Goal: Information Seeking & Learning: Learn about a topic

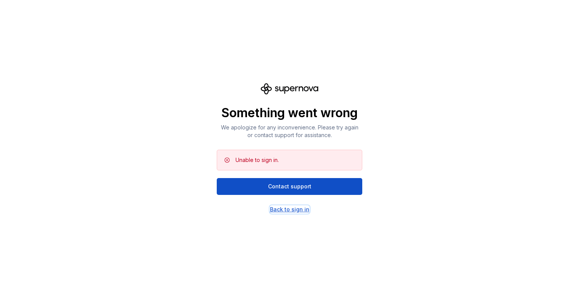
click at [295, 207] on div "Back to sign in" at bounding box center [289, 210] width 39 height 8
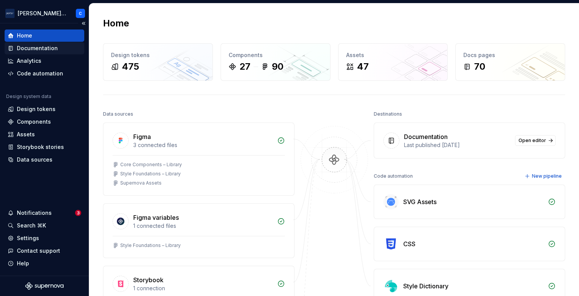
click at [49, 42] on div "Documentation" at bounding box center [45, 48] width 80 height 12
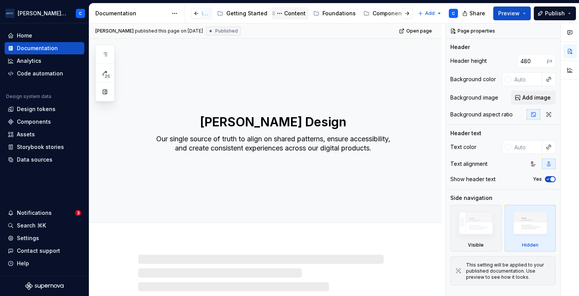
scroll to position [0, 64]
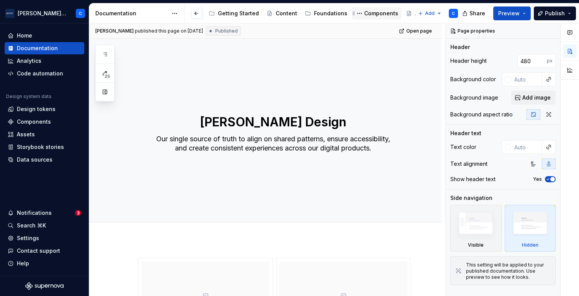
click at [364, 15] on div "Components" at bounding box center [381, 14] width 34 height 8
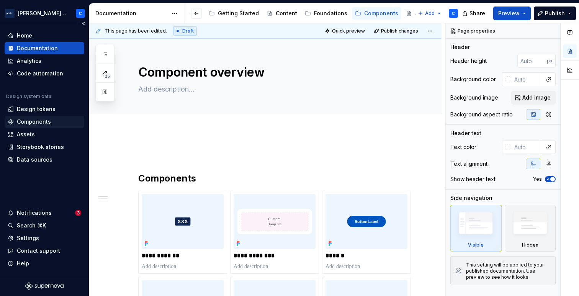
click at [46, 120] on div "Components" at bounding box center [34, 122] width 34 height 8
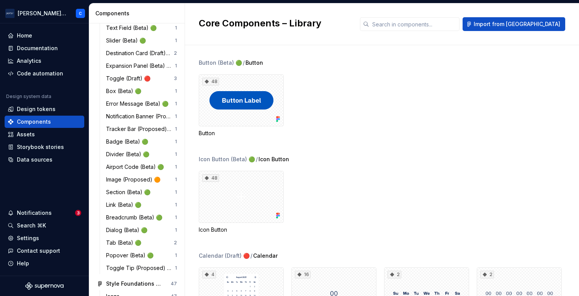
scroll to position [215, 0]
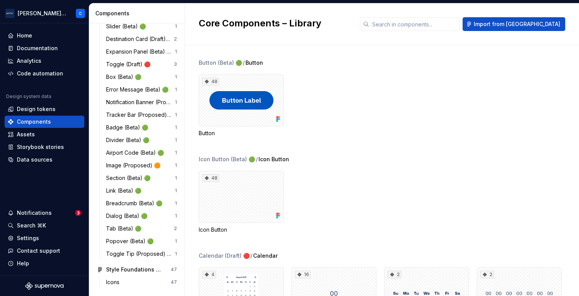
click at [117, 84] on div "Error Message (Beta) 🟢 1" at bounding box center [141, 89] width 77 height 12
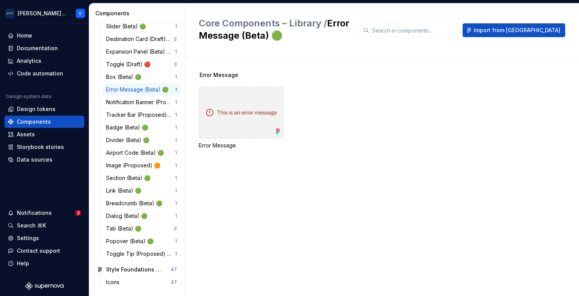
click at [246, 116] on div at bounding box center [241, 112] width 85 height 52
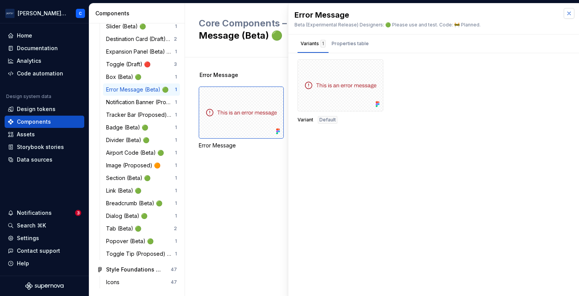
click at [570, 13] on button "button" at bounding box center [568, 13] width 11 height 11
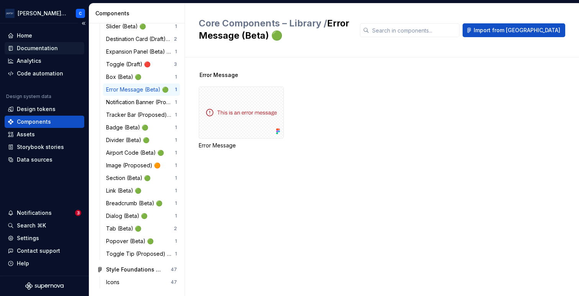
click at [30, 46] on div "Documentation" at bounding box center [37, 48] width 41 height 8
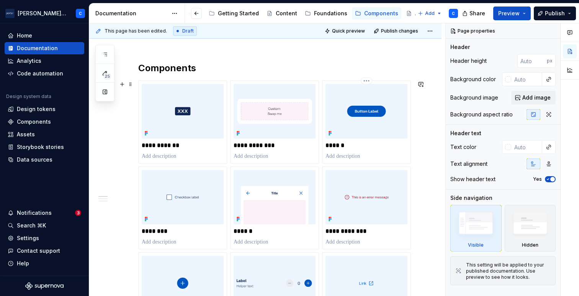
scroll to position [170, 0]
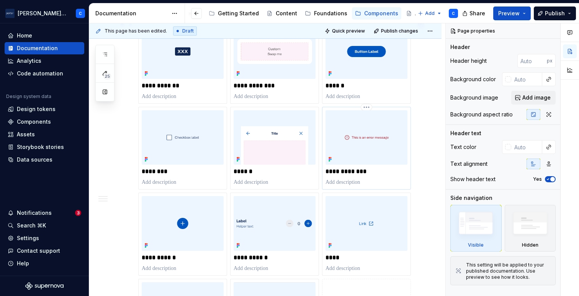
click at [406, 175] on div "**********" at bounding box center [366, 148] width 82 height 76
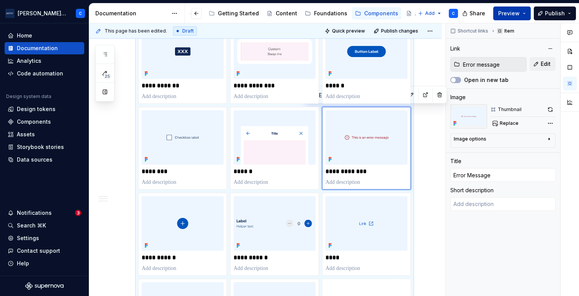
click at [523, 18] on button "Preview" at bounding box center [512, 14] width 38 height 14
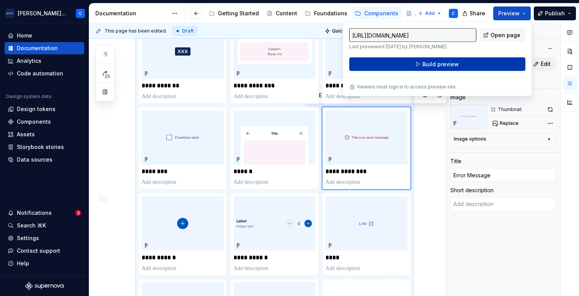
click at [461, 64] on button "Build preview" at bounding box center [437, 64] width 176 height 14
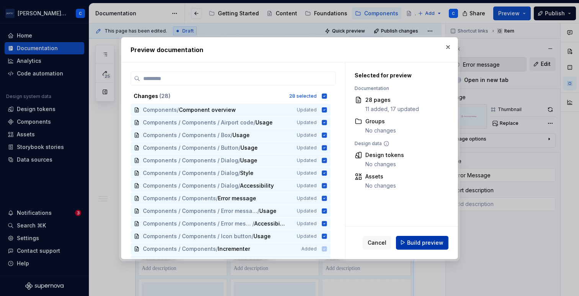
click at [421, 244] on span "Build preview" at bounding box center [425, 242] width 36 height 8
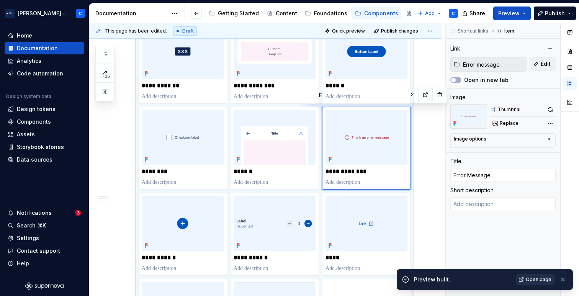
click at [537, 276] on span "Open page" at bounding box center [538, 279] width 26 height 6
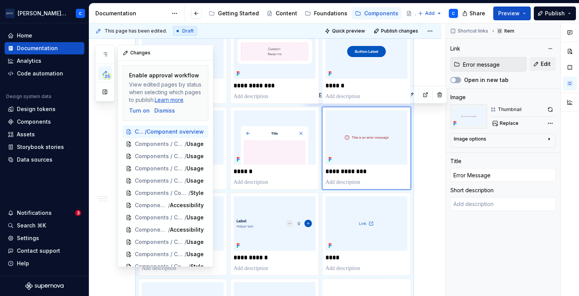
click at [103, 72] on icon "button" at bounding box center [105, 73] width 6 height 6
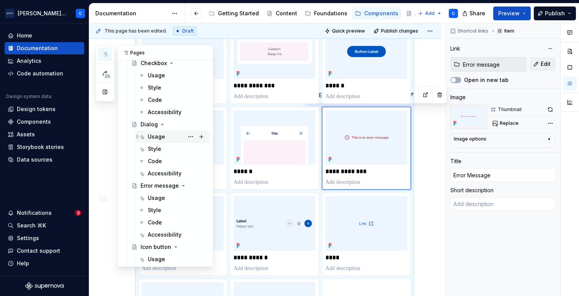
scroll to position [217, 0]
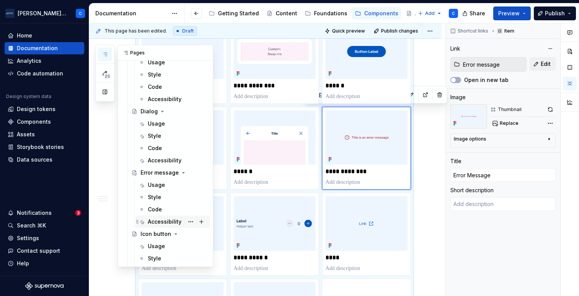
click at [161, 220] on div "Accessibility" at bounding box center [165, 222] width 34 height 8
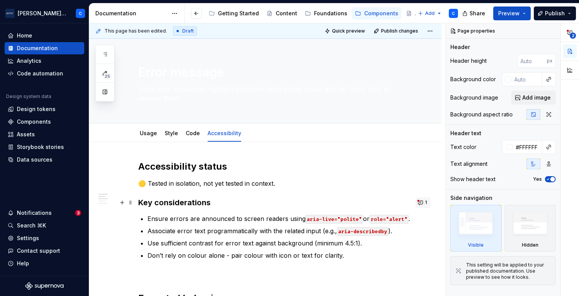
click at [426, 202] on button "1" at bounding box center [422, 202] width 15 height 11
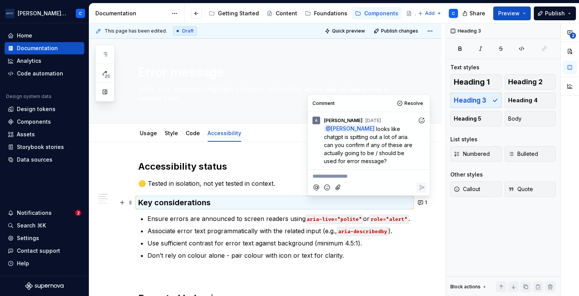
click at [378, 176] on p "**********" at bounding box center [368, 176] width 113 height 8
click at [568, 32] on icon "button" at bounding box center [569, 32] width 6 height 6
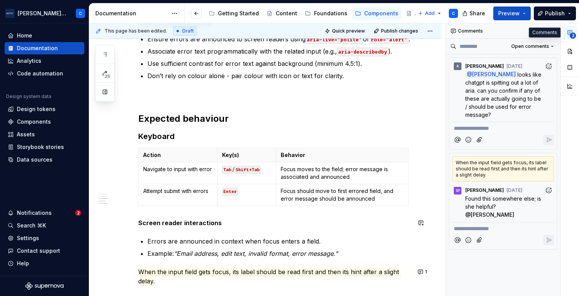
scroll to position [196, 0]
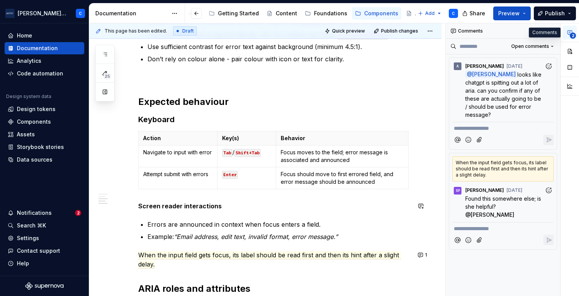
type textarea "*"
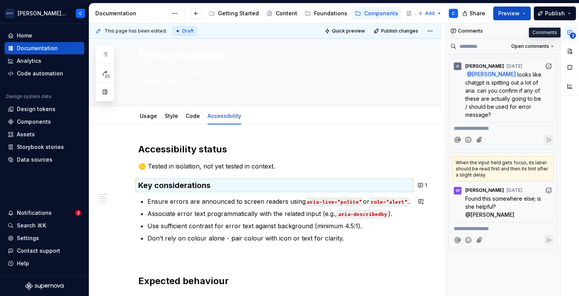
scroll to position [0, 0]
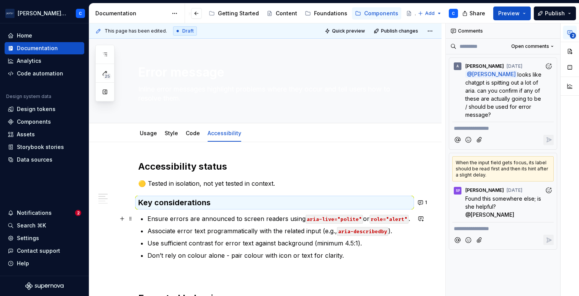
click at [168, 219] on p "Ensure errors are announced to screen readers using aria-live="polite" or role=…" at bounding box center [278, 218] width 263 height 9
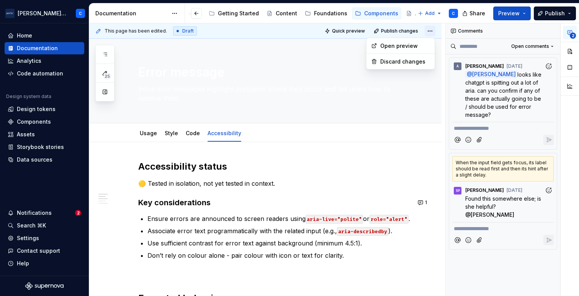
click at [432, 29] on html "[PERSON_NAME] Airlines C Home Documentation Analytics Code automation Design sy…" at bounding box center [289, 148] width 579 height 296
click at [229, 217] on html "[PERSON_NAME] Airlines C Home Documentation Analytics Code automation Design sy…" at bounding box center [289, 148] width 579 height 296
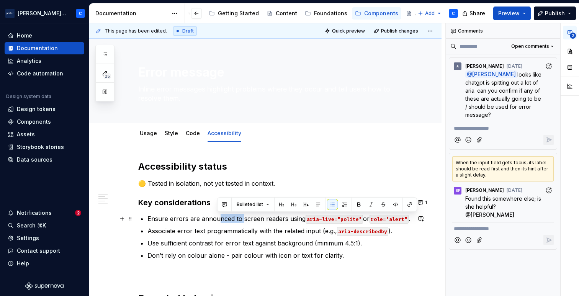
drag, startPoint x: 217, startPoint y: 220, endPoint x: 242, endPoint y: 220, distance: 24.1
click at [242, 220] on p "Ensure errors are announced to screen readers using aria-live="polite" or role=…" at bounding box center [278, 218] width 263 height 9
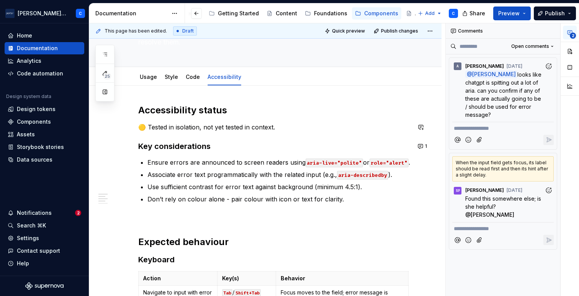
scroll to position [57, 0]
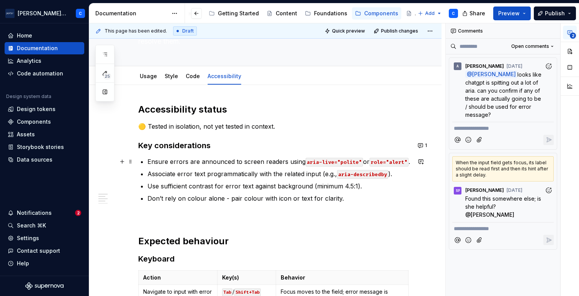
click at [409, 162] on p "Ensure errors are announced to screen readers using aria-live="polite" or role=…" at bounding box center [278, 161] width 263 height 9
type textarea "*"
click at [352, 162] on code "aria-live="polite"" at bounding box center [333, 162] width 57 height 9
click at [323, 164] on code "aria-live=true" at bounding box center [327, 162] width 45 height 9
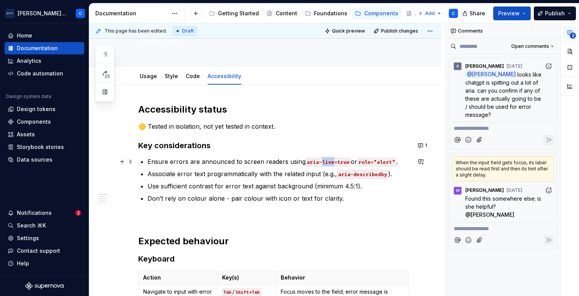
click at [323, 164] on code "aria-live=true" at bounding box center [327, 162] width 45 height 9
click at [354, 163] on code "aria-invalid="tr"" at bounding box center [332, 162] width 54 height 9
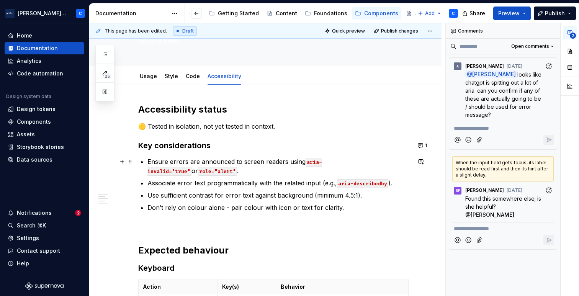
click at [198, 171] on code "role="alert"" at bounding box center [217, 171] width 39 height 9
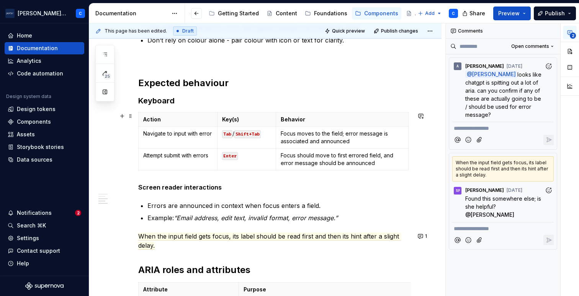
scroll to position [218, 0]
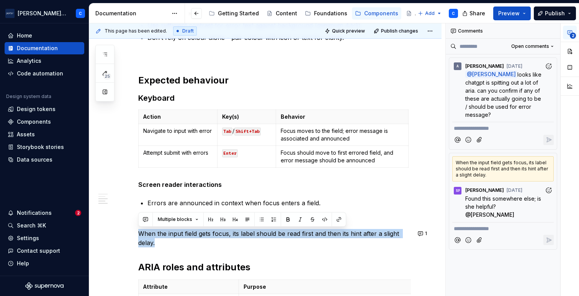
drag, startPoint x: 169, startPoint y: 248, endPoint x: 112, endPoint y: 222, distance: 62.5
click at [112, 222] on div "Accessibility status 🟡 Tested in isolation, not yet tested in context. Key cons…" at bounding box center [265, 182] width 352 height 517
click at [430, 189] on div "Accessibility status 🟡 Tested in isolation, not yet tested in context. Key cons…" at bounding box center [265, 182] width 352 height 517
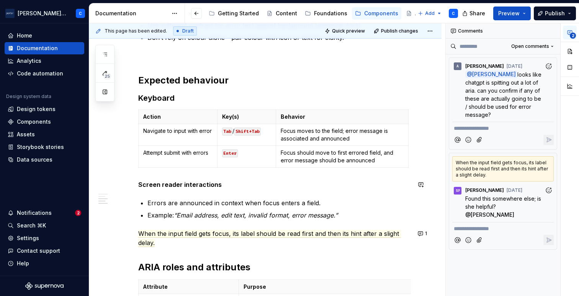
scroll to position [230, 0]
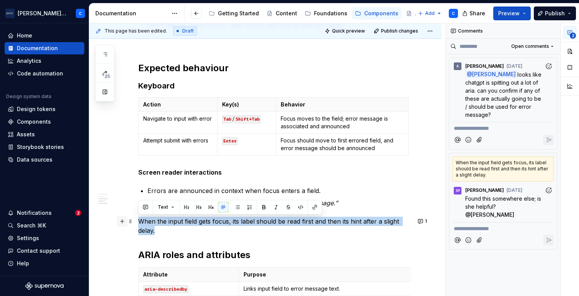
drag, startPoint x: 165, startPoint y: 231, endPoint x: 120, endPoint y: 224, distance: 45.3
click at [138, 224] on div "Accessibility status 🟡 Tested in isolation, not yet tested in context. Key cons…" at bounding box center [274, 135] width 273 height 410
click at [237, 237] on div "Accessibility status 🟡 Tested in isolation, not yet tested in context. Key cons…" at bounding box center [274, 130] width 273 height 401
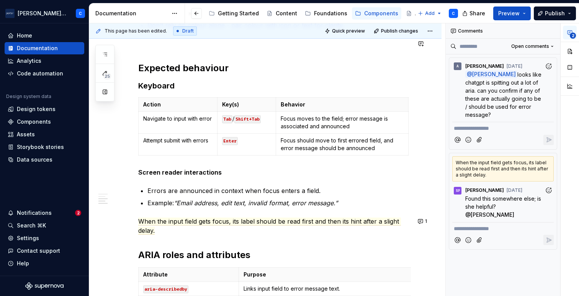
type textarea "*"
click at [470, 225] on p "**********" at bounding box center [503, 229] width 98 height 8
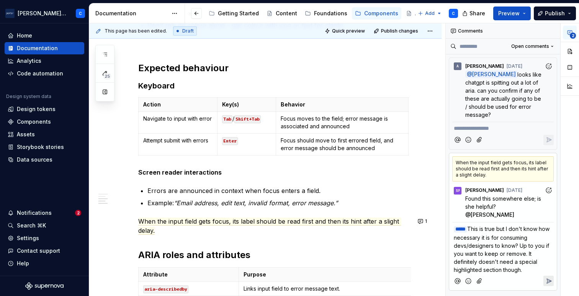
click at [549, 277] on icon "Reply" at bounding box center [549, 281] width 8 height 8
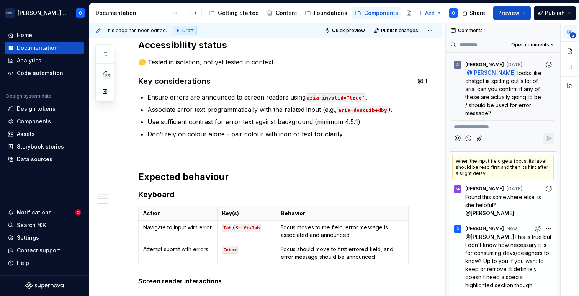
scroll to position [93, 0]
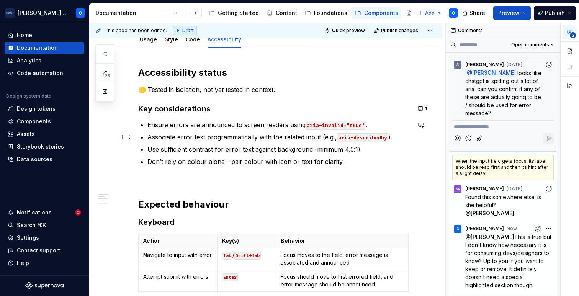
click at [335, 139] on p "Associate error text programmatically with the related input (e.g., aria-descri…" at bounding box center [278, 136] width 263 height 9
click at [386, 148] on p "Use sufficient contrast for error text against background (minimum 4.5:1)." at bounding box center [278, 149] width 263 height 9
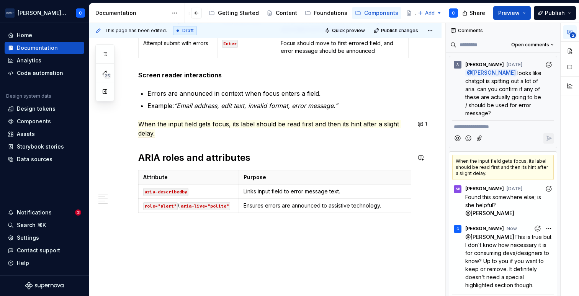
scroll to position [327, 0]
click at [395, 204] on p "Ensures errors are announced to assistive technology." at bounding box center [327, 205] width 169 height 8
click at [139, 206] on html "[PERSON_NAME] Airlines C Home Documentation Analytics Code automation Design sy…" at bounding box center [289, 148] width 579 height 296
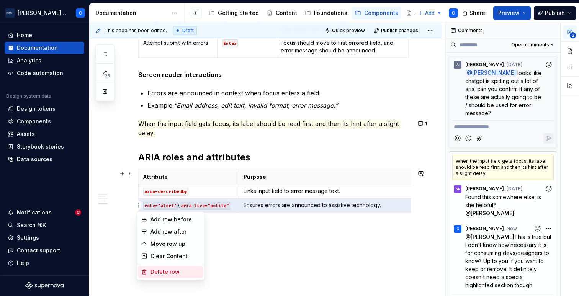
click at [162, 272] on div "Delete row" at bounding box center [175, 272] width 50 height 8
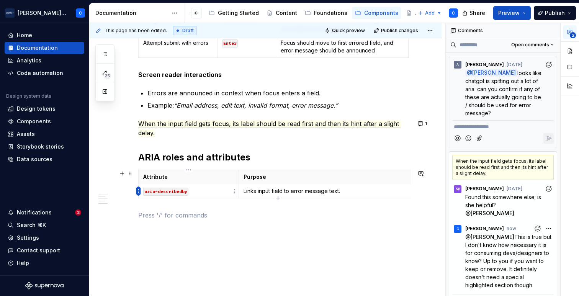
click at [138, 190] on html "[PERSON_NAME] Airlines C Home Documentation Analytics Code automation Design sy…" at bounding box center [289, 148] width 579 height 296
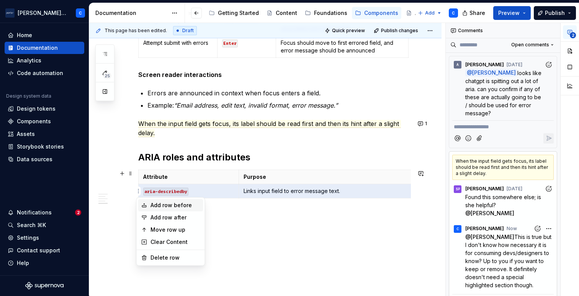
click at [159, 207] on div "Add row before" at bounding box center [175, 205] width 50 height 8
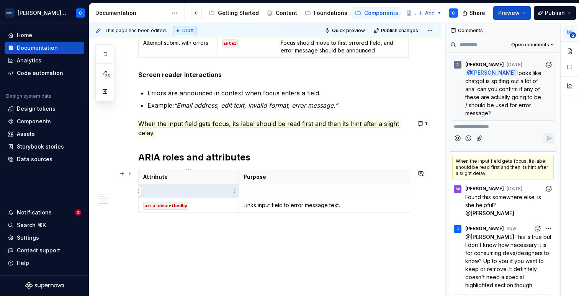
click at [173, 193] on p at bounding box center [188, 191] width 91 height 8
click at [169, 204] on code "aria-describedby" at bounding box center [165, 206] width 45 height 8
click at [168, 194] on p at bounding box center [188, 191] width 91 height 8
click at [288, 194] on p at bounding box center [327, 191] width 169 height 8
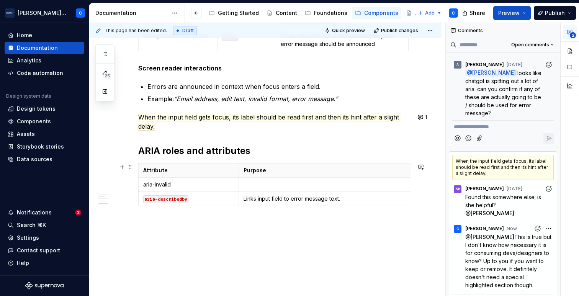
scroll to position [362, 0]
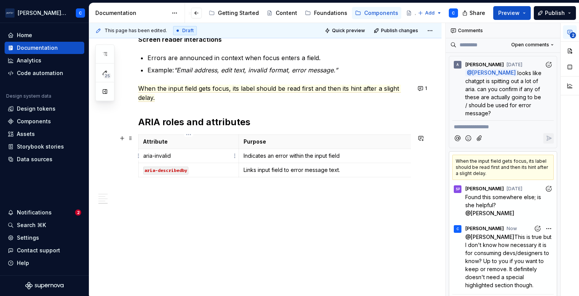
click at [168, 159] on p "aria-invalid" at bounding box center [188, 156] width 91 height 8
click at [167, 156] on p "aria-invalid" at bounding box center [188, 156] width 91 height 8
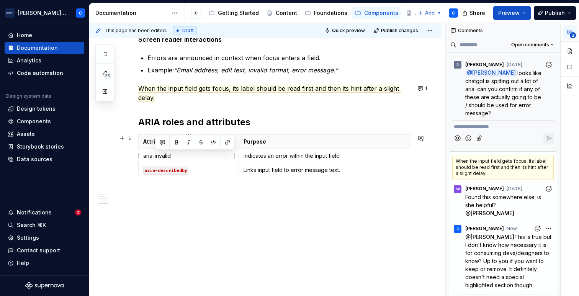
click at [167, 156] on p "aria-invalid" at bounding box center [188, 156] width 91 height 8
click at [201, 142] on button "button" at bounding box center [201, 142] width 11 height 11
click at [202, 215] on div "Accessibility status 🟡 Tested in isolation, not yet tested in context. Key cons…" at bounding box center [265, 37] width 352 height 517
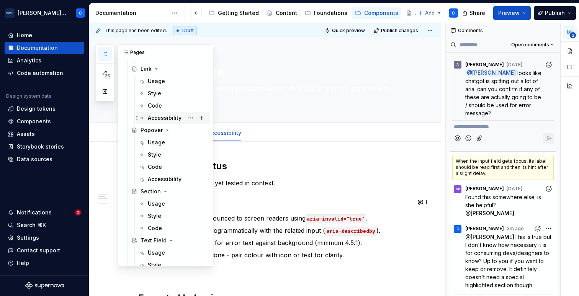
scroll to position [535, 0]
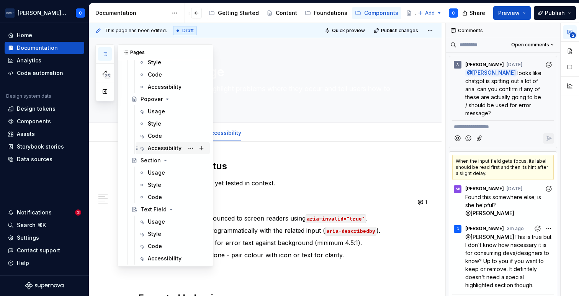
click at [157, 145] on div "Accessibility" at bounding box center [165, 148] width 34 height 8
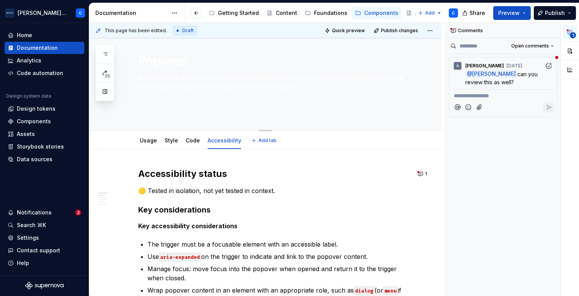
scroll to position [32, 0]
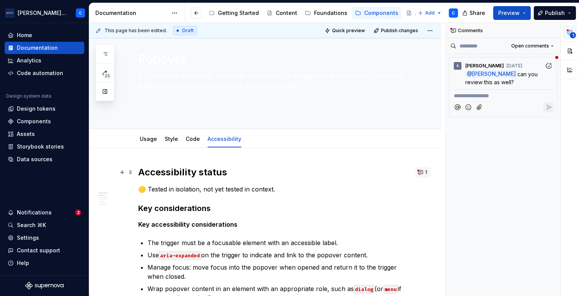
click at [421, 175] on button "1" at bounding box center [422, 172] width 15 height 11
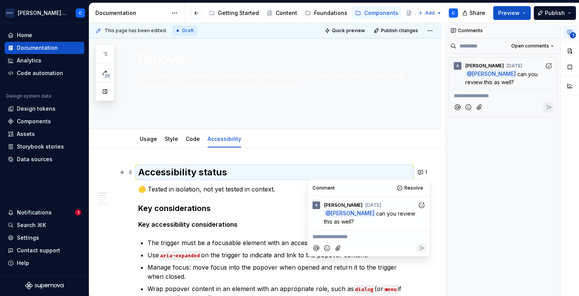
click at [251, 207] on h3 "Key considerations" at bounding box center [274, 208] width 273 height 11
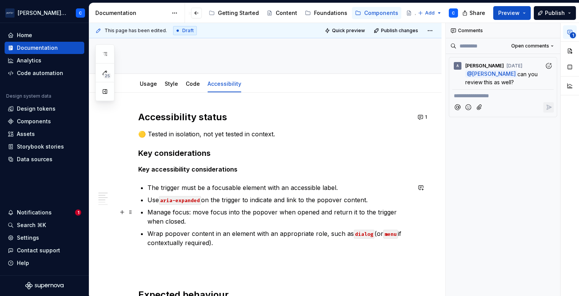
scroll to position [104, 0]
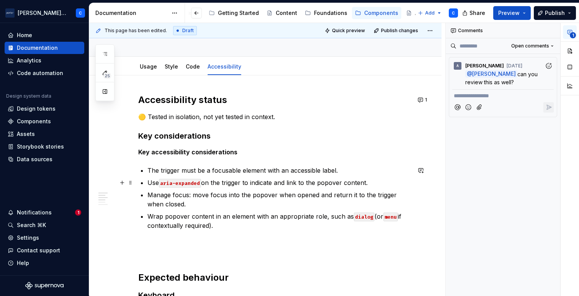
click at [307, 179] on p "Use aria-expanded on the trigger to indicate and link to the popover content." at bounding box center [278, 182] width 263 height 9
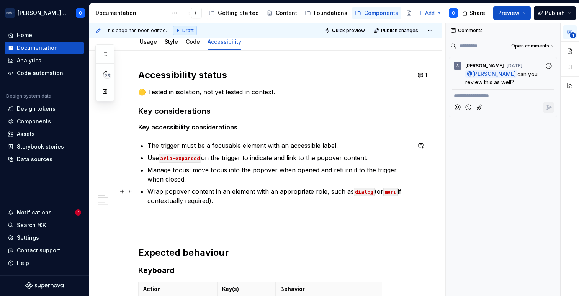
scroll to position [130, 0]
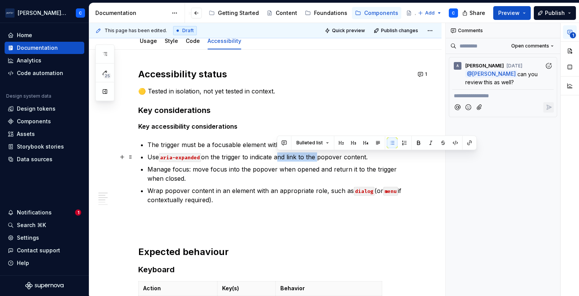
drag, startPoint x: 318, startPoint y: 157, endPoint x: 276, endPoint y: 158, distance: 41.3
click at [276, 158] on p "Use aria-expanded on the trigger to indicate and link to the popover content." at bounding box center [278, 156] width 263 height 9
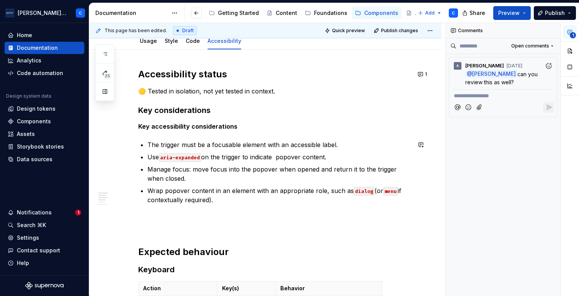
type textarea "*"
click at [239, 173] on p "Manage focus: move focus into the popover when opened and return it to the trig…" at bounding box center [278, 174] width 263 height 18
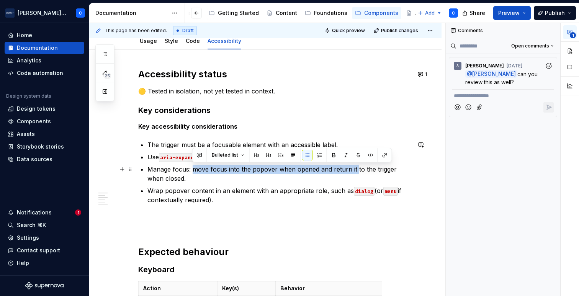
drag, startPoint x: 193, startPoint y: 169, endPoint x: 354, endPoint y: 168, distance: 161.1
click at [354, 168] on p "Manage focus: move focus into the popover when opened and return it to the trig…" at bounding box center [278, 174] width 263 height 18
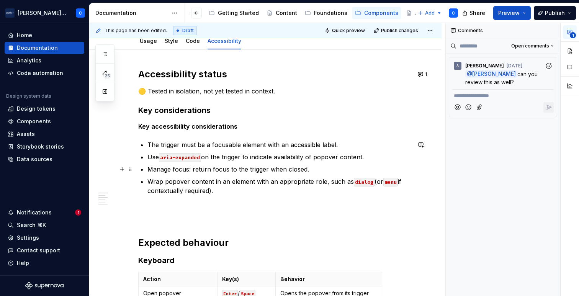
click at [290, 171] on p "Manage focus: return focus to the trigger when closed." at bounding box center [278, 169] width 263 height 9
click at [232, 191] on p "Wrap popover content in an element with an appropriate role, such as dialog (or…" at bounding box center [278, 191] width 263 height 28
click at [193, 168] on p "Manage focus: return focus to the trigger when popover is closed." at bounding box center [278, 169] width 263 height 9
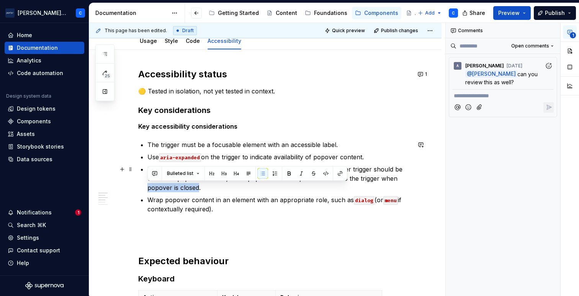
drag, startPoint x: 199, startPoint y: 186, endPoint x: 146, endPoint y: 186, distance: 53.2
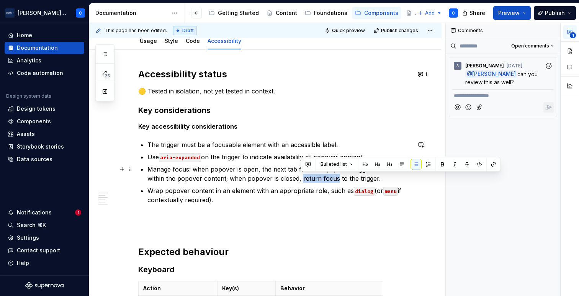
drag, startPoint x: 336, startPoint y: 179, endPoint x: 301, endPoint y: 178, distance: 35.6
click at [301, 178] on p "Manage focus: when popover is open, the next tab from the popover trigger shoul…" at bounding box center [278, 174] width 263 height 18
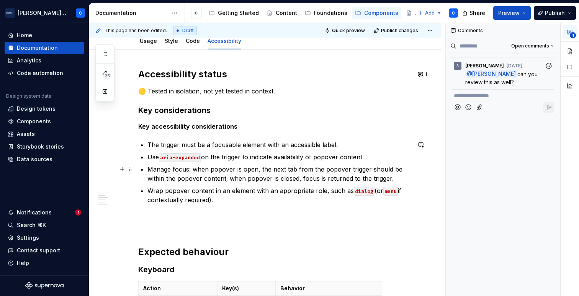
click at [224, 180] on p "Manage focus: when popover is open, the next tab from the popover trigger shoul…" at bounding box center [278, 174] width 263 height 18
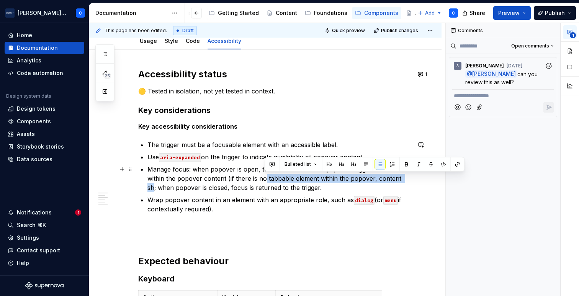
drag, startPoint x: 405, startPoint y: 180, endPoint x: 265, endPoint y: 174, distance: 140.2
click at [265, 174] on p "Manage focus: when popover is open, the next tab from the popover trigger shoul…" at bounding box center [278, 179] width 263 height 28
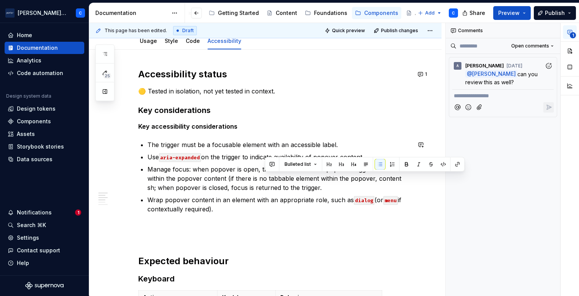
click at [260, 171] on p "Manage focus: when popover is open, the next tab from the popover trigger shoul…" at bounding box center [278, 179] width 263 height 28
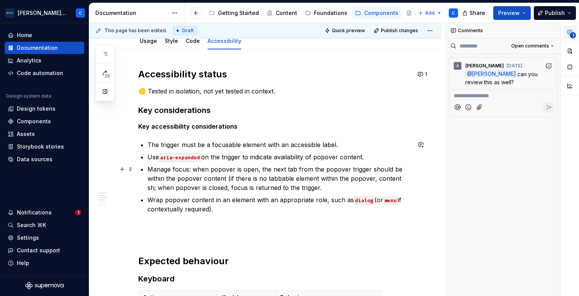
click at [405, 179] on p "Manage focus: when popover is open, the next tab from the popover trigger shoul…" at bounding box center [278, 179] width 263 height 28
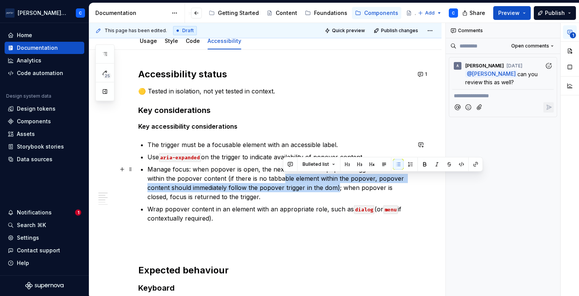
drag, startPoint x: 338, startPoint y: 188, endPoint x: 284, endPoint y: 179, distance: 55.1
click at [284, 179] on p "Manage focus: when popover is open, the next tab from the popover trigger shoul…" at bounding box center [278, 183] width 263 height 37
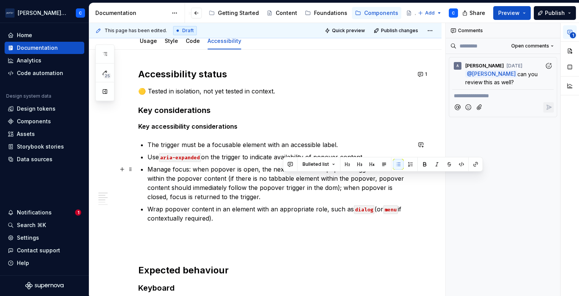
click at [338, 185] on p "Manage focus: when popover is open, the next tab from the popover trigger shoul…" at bounding box center [278, 183] width 263 height 37
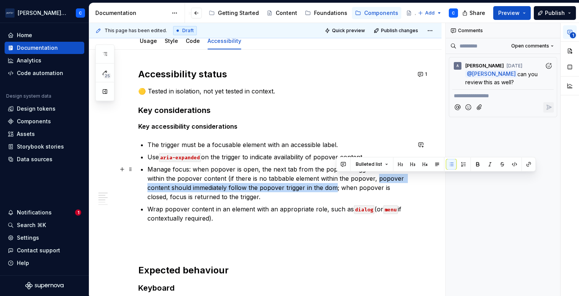
drag, startPoint x: 336, startPoint y: 188, endPoint x: 375, endPoint y: 179, distance: 39.9
click at [375, 179] on p "Manage focus: when popover is open, the next tab from the popover trigger shoul…" at bounding box center [278, 183] width 263 height 37
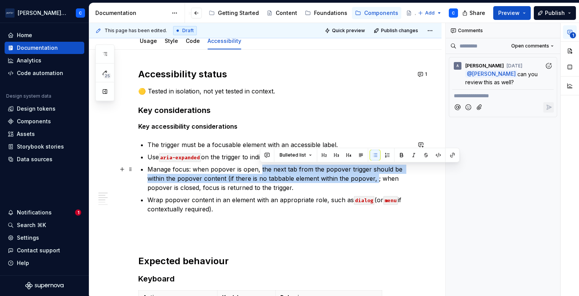
drag, startPoint x: 375, startPoint y: 178, endPoint x: 261, endPoint y: 168, distance: 114.5
click at [261, 168] on p "Manage focus: when popover is open, the next tab from the popover trigger shoul…" at bounding box center [278, 179] width 263 height 28
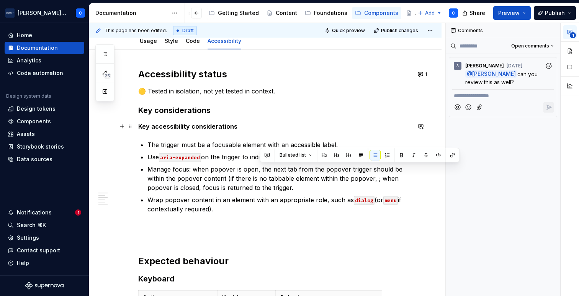
click at [307, 126] on p "Key accessibility considerations" at bounding box center [274, 126] width 273 height 9
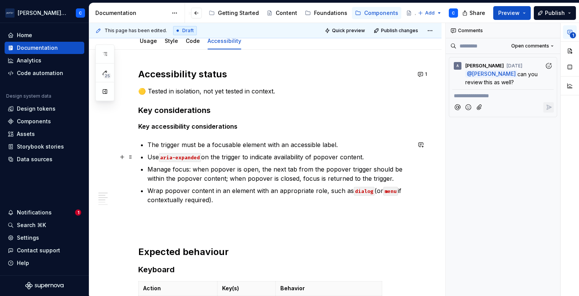
click at [362, 160] on p "Use aria-expanded on the trigger to indicate availability of popover content." at bounding box center [278, 156] width 263 height 9
click at [382, 160] on p "Use aria-expanded on the trigger to indicate availability of popover content." at bounding box center [278, 156] width 263 height 9
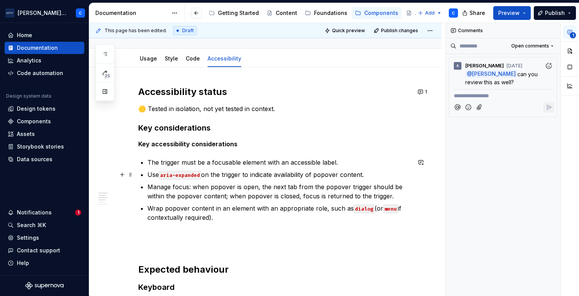
scroll to position [115, 0]
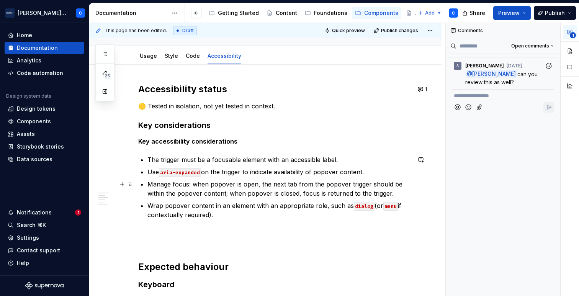
click at [225, 194] on p "Manage focus: when popover is open, the next tab from the popover trigger shoul…" at bounding box center [278, 189] width 263 height 18
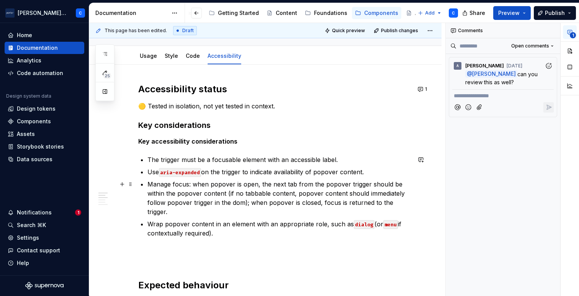
click at [223, 209] on p "Manage focus: when popover is open, the next tab from the popover trigger shoul…" at bounding box center [278, 198] width 263 height 37
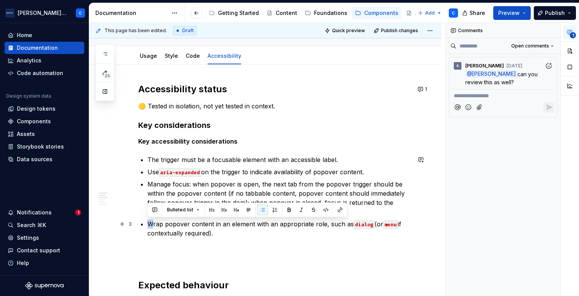
drag, startPoint x: 149, startPoint y: 224, endPoint x: 153, endPoint y: 224, distance: 4.2
click at [153, 224] on p "Wrap popover content in an element with an appropriate role, such as dialog (or…" at bounding box center [278, 233] width 263 height 28
click at [149, 224] on p "Wrap popover content in an element with an appropriate role, such as dialog (or…" at bounding box center [278, 233] width 263 height 28
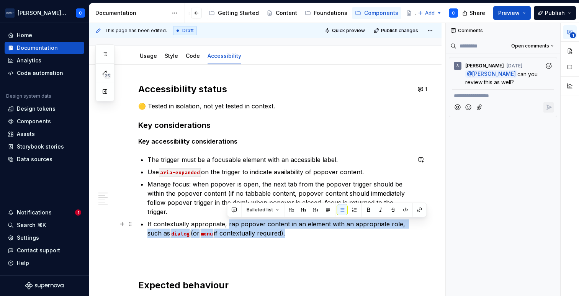
drag, startPoint x: 227, startPoint y: 224, endPoint x: 287, endPoint y: 230, distance: 60.9
click at [287, 230] on p "If contextually appropriate, rap popover content in an element with an appropri…" at bounding box center [278, 233] width 263 height 28
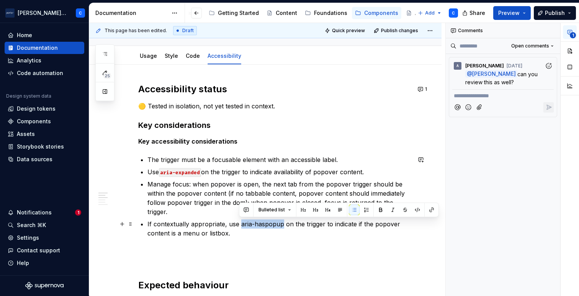
drag, startPoint x: 240, startPoint y: 224, endPoint x: 280, endPoint y: 220, distance: 40.0
click at [280, 220] on p "If contextually appropriate, use aria-haspopup on the trigger to indicate if th…" at bounding box center [278, 233] width 263 height 28
click at [414, 210] on button "button" at bounding box center [417, 209] width 11 height 11
click at [256, 244] on p "If contextually appropriate, use aria-haspopup on the trigger to indicate if th…" at bounding box center [278, 233] width 263 height 28
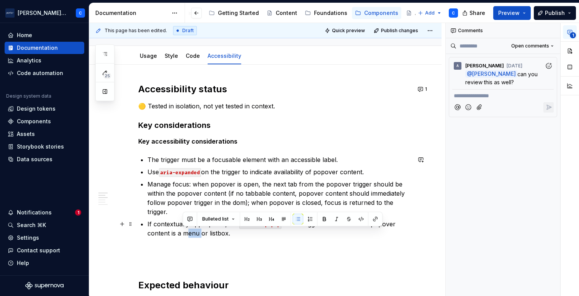
drag, startPoint x: 184, startPoint y: 235, endPoint x: 198, endPoint y: 234, distance: 14.2
click at [198, 234] on p "If contextually appropriate, use aria-haspopup on the trigger to indicate if th…" at bounding box center [278, 233] width 263 height 28
click at [360, 219] on button "button" at bounding box center [361, 219] width 11 height 11
click at [211, 237] on p "If contextually appropriate, use aria-haspopup on the trigger to indicate if th…" at bounding box center [278, 233] width 263 height 28
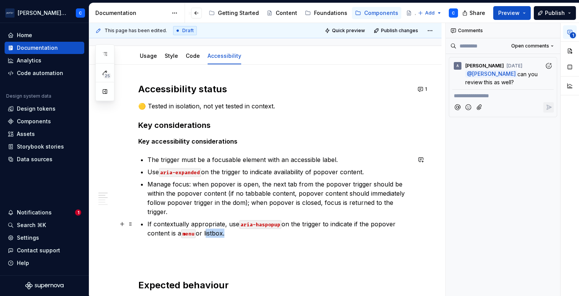
click at [211, 237] on p "If contextually appropriate, use aria-haspopup on the trigger to indicate if th…" at bounding box center [278, 233] width 263 height 28
click at [383, 219] on button "button" at bounding box center [385, 219] width 11 height 11
click at [266, 243] on p "If contextually appropriate, use aria-haspopup on the trigger to indicate if th…" at bounding box center [278, 233] width 263 height 28
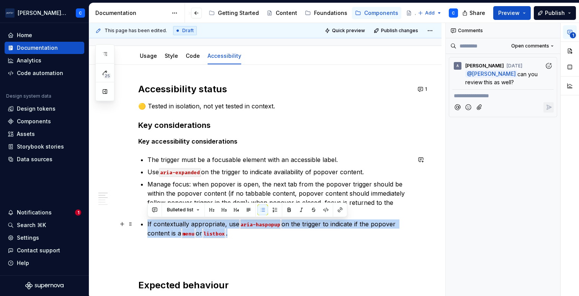
drag, startPoint x: 239, startPoint y: 233, endPoint x: 145, endPoint y: 221, distance: 94.2
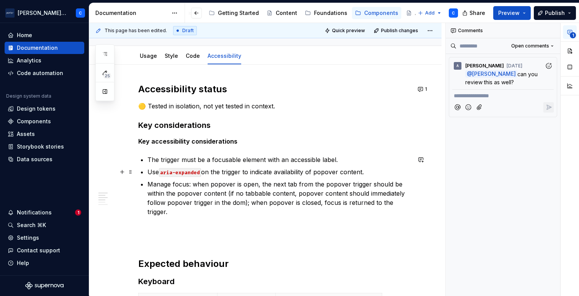
click at [383, 171] on p "Use aria-expanded on the trigger to indicate availability of popover content." at bounding box center [278, 171] width 263 height 9
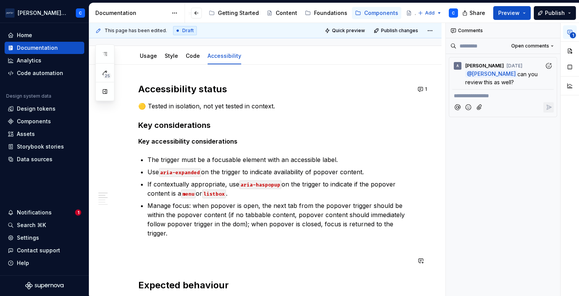
click at [160, 245] on p "Manage focus: when popover is open, the next tab from the popover trigger shoul…" at bounding box center [278, 224] width 263 height 46
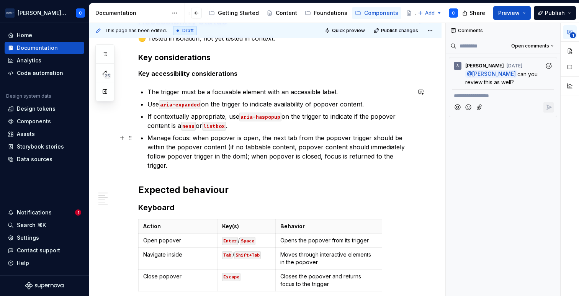
scroll to position [180, 0]
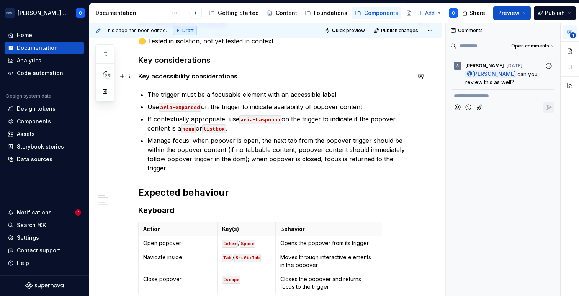
click at [305, 73] on p "Key accessibility considerations" at bounding box center [274, 76] width 273 height 9
click at [237, 160] on p "Manage focus: when popover is open, the next tab from the popover trigger shoul…" at bounding box center [278, 154] width 263 height 37
click at [302, 172] on p "Manage focus: when popover is open, the next tab from the popover trigger shoul…" at bounding box center [278, 154] width 263 height 37
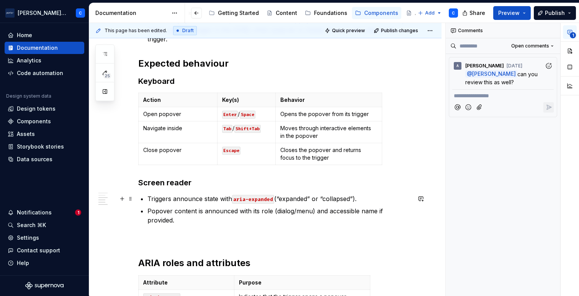
scroll to position [306, 0]
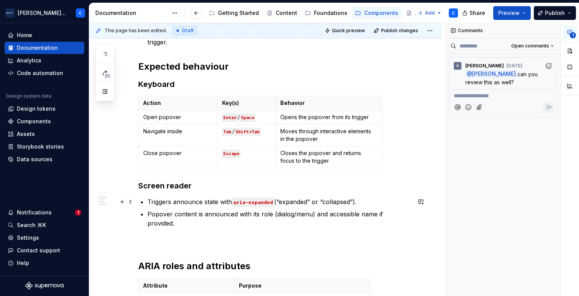
click at [366, 201] on p "Triggers announce state with aria-expanded (“expanded” or “collapsed”)." at bounding box center [278, 201] width 263 height 9
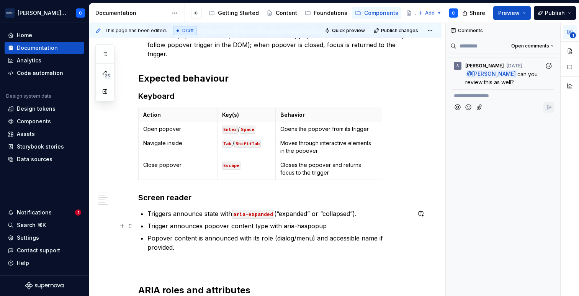
click at [265, 227] on p "Trigger announces popover content type with aria-haspopup" at bounding box center [278, 225] width 263 height 9
click at [381, 224] on p "Trigger announces popover content type (menu/listbox) with aria-haspopup" at bounding box center [278, 225] width 263 height 9
click at [417, 238] on div "Accessibility status 🟡 Tested in isolation, not yet tested in context. Key cons…" at bounding box center [265, 180] width 352 height 589
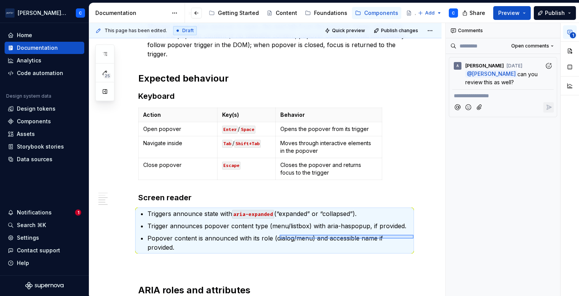
drag, startPoint x: 413, startPoint y: 238, endPoint x: 275, endPoint y: 237, distance: 138.2
click at [275, 237] on div "This page has been edited. Draft Quick preview Publish changes Popover A popove…" at bounding box center [267, 159] width 356 height 273
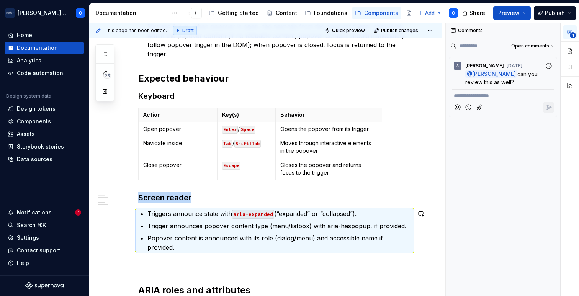
click at [275, 237] on p "Popover content is announced with its role (dialog/menu) and accessible name if…" at bounding box center [278, 242] width 263 height 18
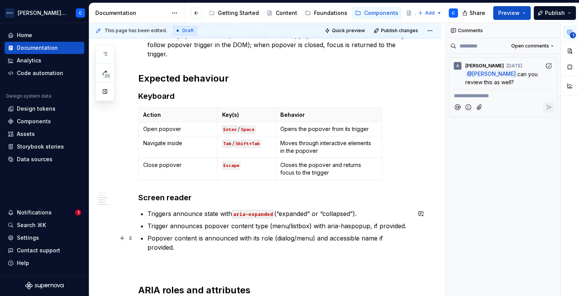
click at [410, 240] on p "Popover content is announced with its role (dialog/menu) and accessible name if…" at bounding box center [278, 242] width 263 height 18
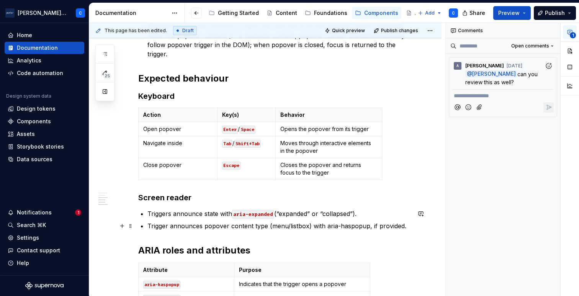
click at [352, 228] on p "Trigger announces popover content type (menu/listbox) with aria-haspopup, if pr…" at bounding box center [278, 225] width 263 height 9
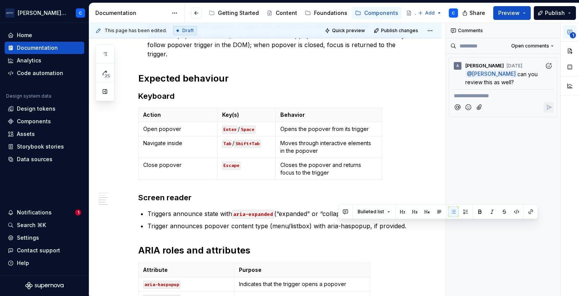
click at [347, 235] on div "Accessibility status 🟡 Tested in isolation, not yet tested in context. Key cons…" at bounding box center [274, 120] width 273 height 433
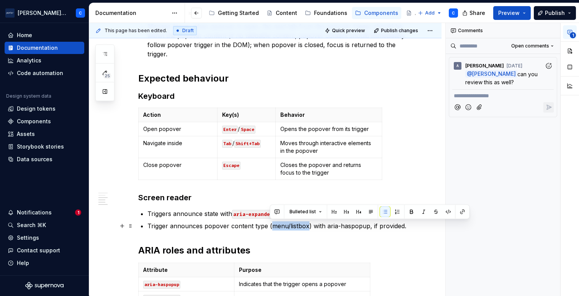
drag, startPoint x: 307, startPoint y: 227, endPoint x: 271, endPoint y: 224, distance: 36.5
click at [270, 225] on p "Trigger announces popover content type (menu/listbox) with aria-haspopup, if pr…" at bounding box center [278, 225] width 263 height 9
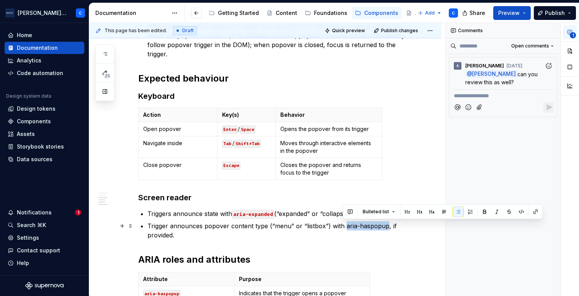
drag, startPoint x: 385, startPoint y: 226, endPoint x: 344, endPoint y: 227, distance: 41.0
click at [344, 227] on p "Trigger announces popover content type (“menu” or “listbox”) with aria-haspopup…" at bounding box center [278, 230] width 263 height 18
click at [522, 212] on button "button" at bounding box center [521, 211] width 11 height 11
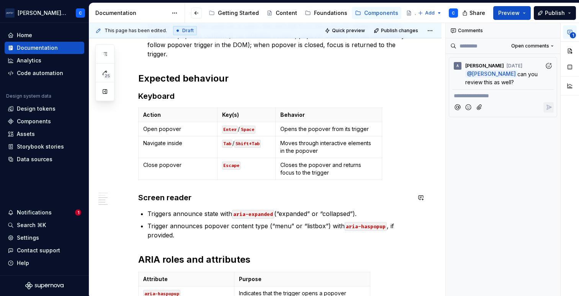
click at [328, 207] on div "Accessibility status 🟡 Tested in isolation, not yet tested in context. Key cons…" at bounding box center [274, 125] width 273 height 442
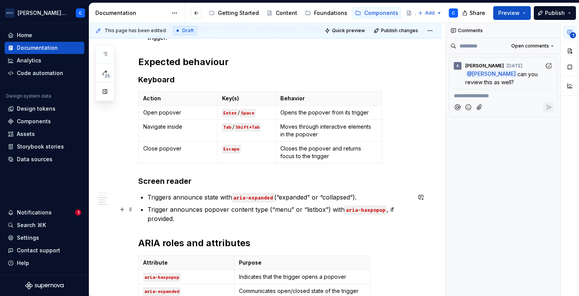
scroll to position [313, 0]
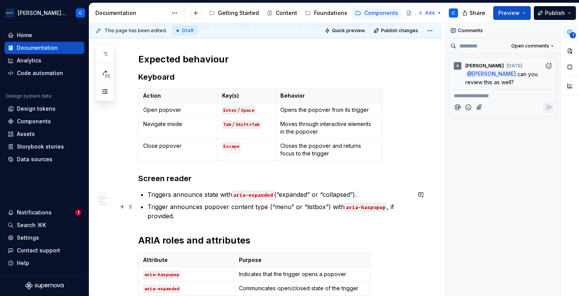
click at [251, 212] on p "Trigger announces popover content type (“menu” or “listbox”) with aria-haspopup…" at bounding box center [278, 211] width 263 height 18
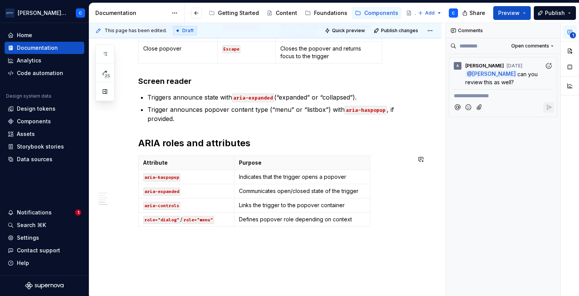
scroll to position [440, 0]
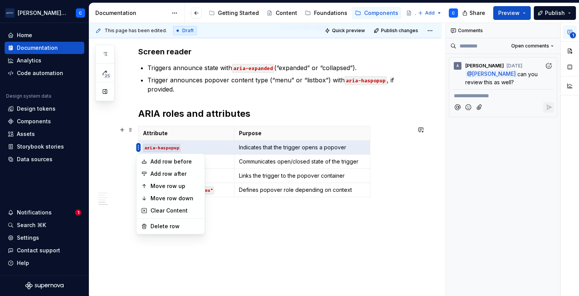
click at [158, 196] on body "[PERSON_NAME] Airlines C Home Documentation Analytics Code automation Design sy…" at bounding box center [289, 148] width 579 height 296
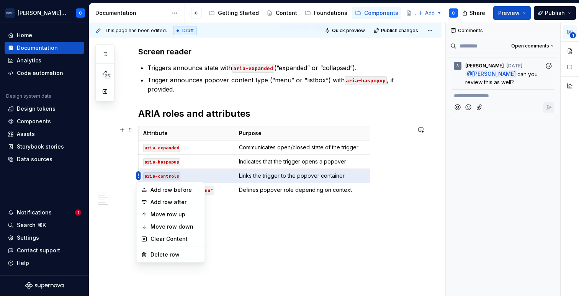
click at [136, 177] on html "[PERSON_NAME] Airlines C Home Documentation Analytics Code automation Design sy…" at bounding box center [289, 148] width 579 height 296
click at [153, 258] on div "Delete row" at bounding box center [175, 255] width 50 height 8
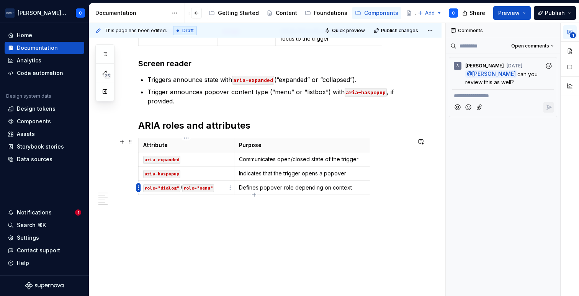
click at [138, 189] on html "[PERSON_NAME] Airlines C Home Documentation Analytics Code automation Design sy…" at bounding box center [289, 148] width 579 height 296
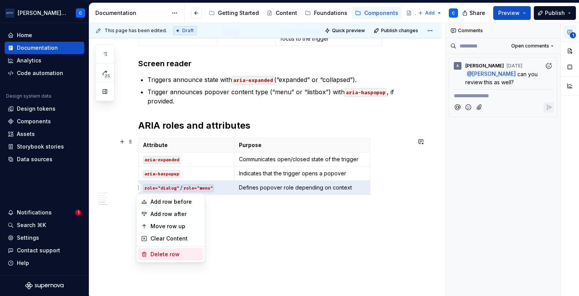
click at [155, 256] on div "Delete row" at bounding box center [175, 254] width 50 height 8
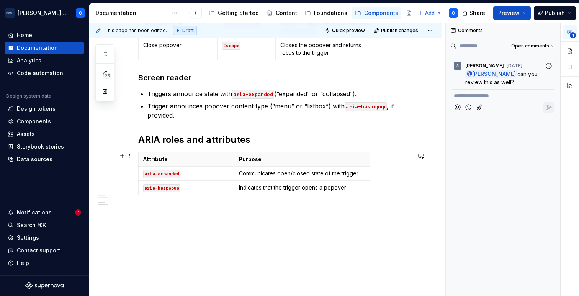
scroll to position [414, 0]
click at [155, 256] on div "Accessibility status 🟡 Tested in isolation, not yet tested in context. Key cons…" at bounding box center [265, 31] width 352 height 530
click at [362, 188] on p "Indicates that the trigger opens a popover" at bounding box center [302, 188] width 126 height 8
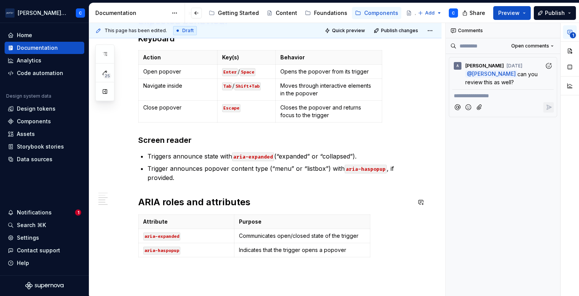
scroll to position [350, 0]
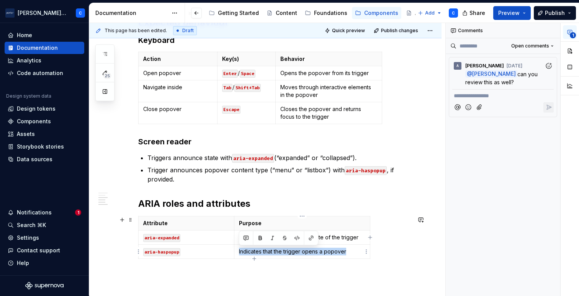
drag, startPoint x: 349, startPoint y: 252, endPoint x: 257, endPoint y: 246, distance: 92.1
click at [257, 246] on td "Indicates that the trigger opens a popover" at bounding box center [302, 252] width 136 height 14
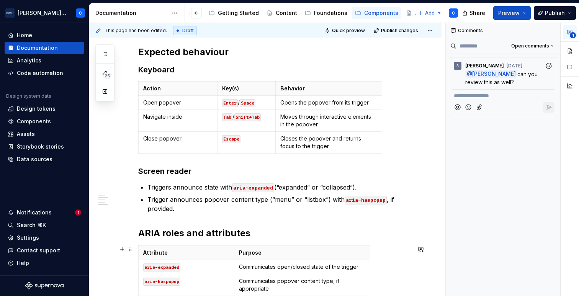
scroll to position [319, 0]
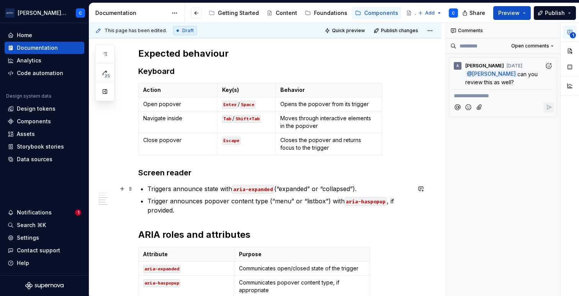
click at [171, 189] on p "Triggers announce state with aria-expanded (“expanded” or “collapsed”)." at bounding box center [278, 188] width 263 height 9
click at [198, 189] on p "Trigger announce state with aria-expanded (“expanded” or “collapsed”)." at bounding box center [278, 188] width 263 height 9
click at [217, 174] on h3 "Screen reader" at bounding box center [274, 172] width 273 height 11
click at [161, 214] on p "Trigger announces popover content type (“menu” or “listbox”) with aria-haspopup…" at bounding box center [278, 205] width 263 height 18
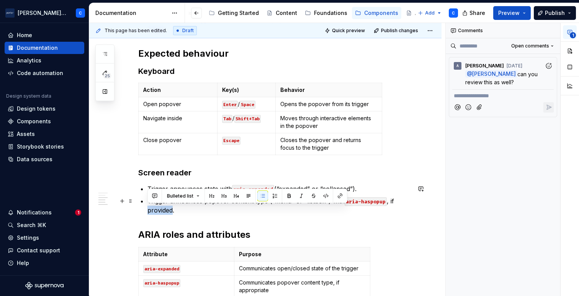
click at [161, 214] on p "Trigger announces popover content type (“menu” or “listbox”) with aria-haspopup…" at bounding box center [278, 205] width 263 height 18
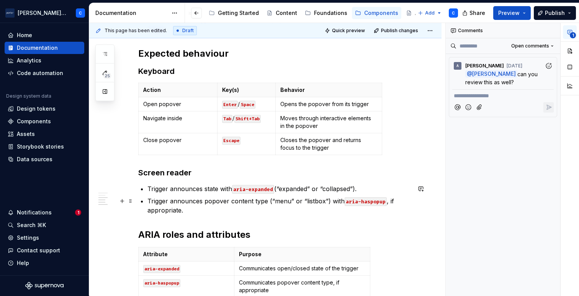
click at [205, 211] on p "Trigger announces popover content type (“menu” or “listbox”) with aria-haspopup…" at bounding box center [278, 205] width 263 height 18
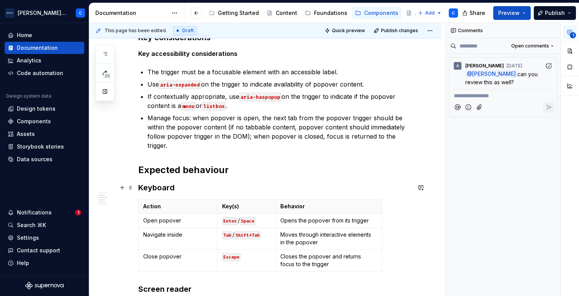
scroll to position [204, 0]
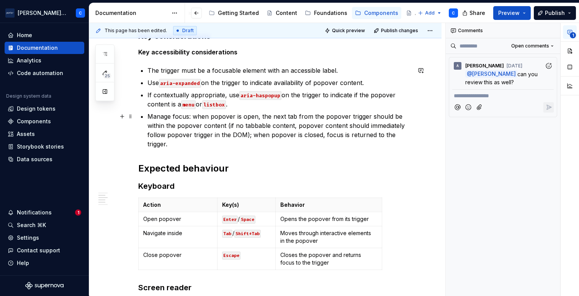
click at [260, 144] on p "Manage focus: when popover is open, the next tab from the popover trigger shoul…" at bounding box center [278, 130] width 263 height 37
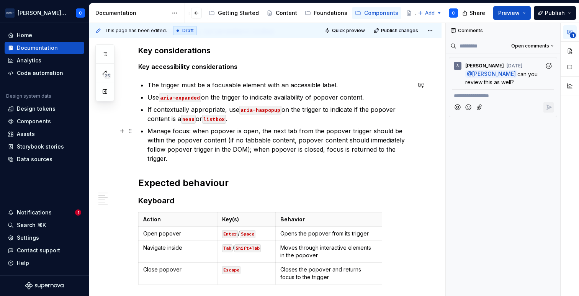
scroll to position [190, 0]
click at [318, 157] on p "Manage focus: when popover is open, the next tab from the popover trigger shoul…" at bounding box center [278, 144] width 263 height 37
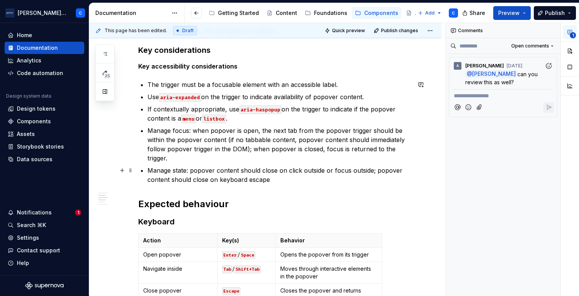
click at [261, 180] on p "Manage state: popover content should close on click outside or focus outside; p…" at bounding box center [278, 175] width 263 height 18
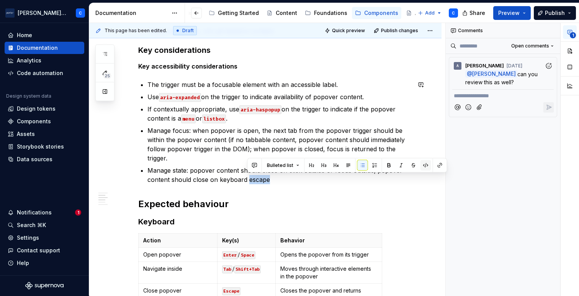
click at [421, 166] on button "button" at bounding box center [425, 165] width 11 height 11
click at [305, 178] on p "Manage state: popover content should close on click outside or focus outside; p…" at bounding box center [278, 175] width 263 height 18
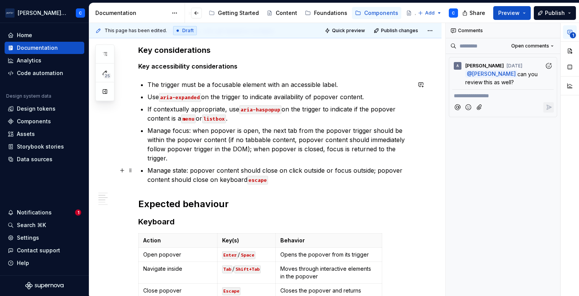
click at [251, 181] on code "escape" at bounding box center [257, 180] width 21 height 9
click at [276, 181] on p "Manage state: popover content should close on click outside or focus outside; p…" at bounding box center [278, 175] width 263 height 18
click at [254, 178] on p "Manage state: popover content should close on click outside or focus outside; p…" at bounding box center [278, 175] width 263 height 18
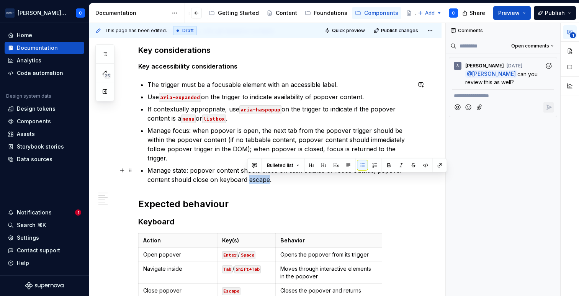
click at [254, 178] on p "Manage state: popover content should close on click outside or focus outside; p…" at bounding box center [278, 175] width 263 height 18
click at [424, 166] on button "button" at bounding box center [425, 165] width 11 height 11
click at [251, 182] on code "escape" at bounding box center [257, 180] width 21 height 9
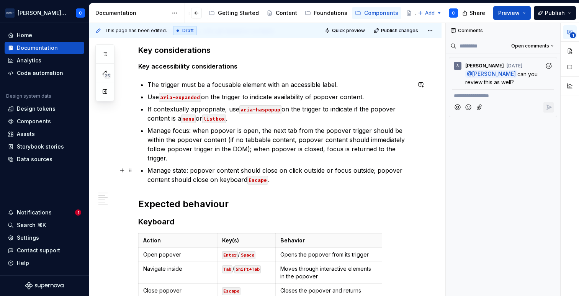
click at [298, 181] on p "Manage state: popover content should close on click outside or focus outside; p…" at bounding box center [278, 175] width 263 height 18
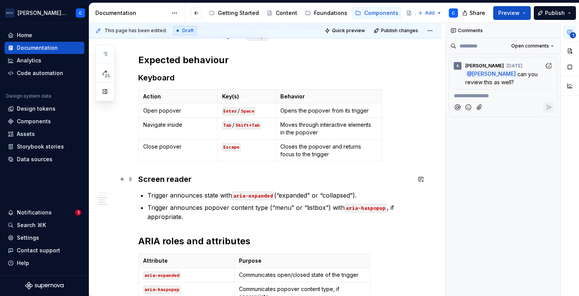
scroll to position [257, 0]
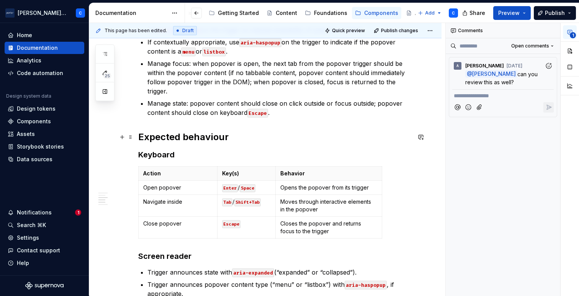
click at [330, 138] on h2 "Expected behaviour" at bounding box center [274, 137] width 273 height 12
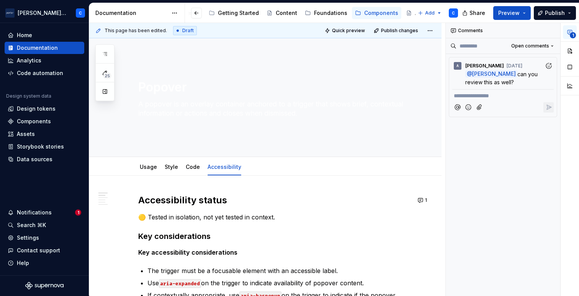
scroll to position [3, 0]
type textarea "*"
